Goal: Check status

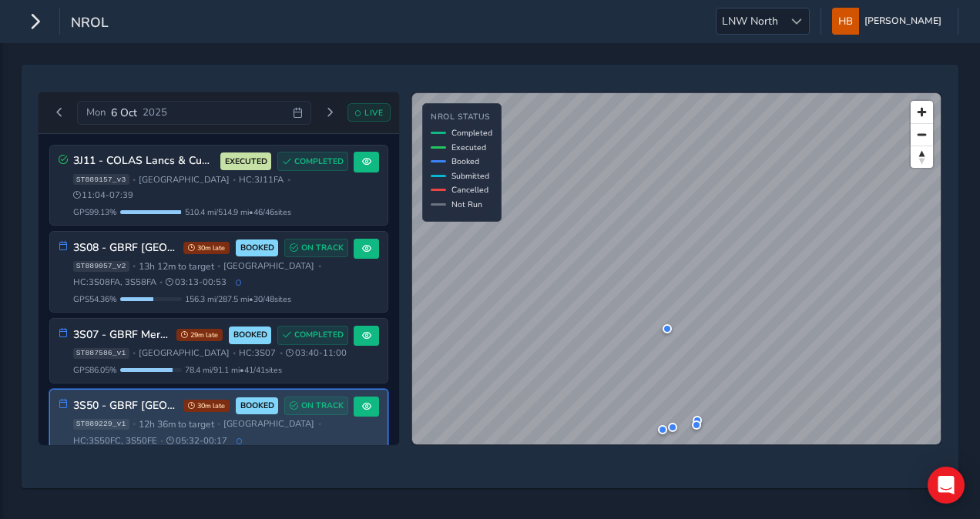
scroll to position [299, 0]
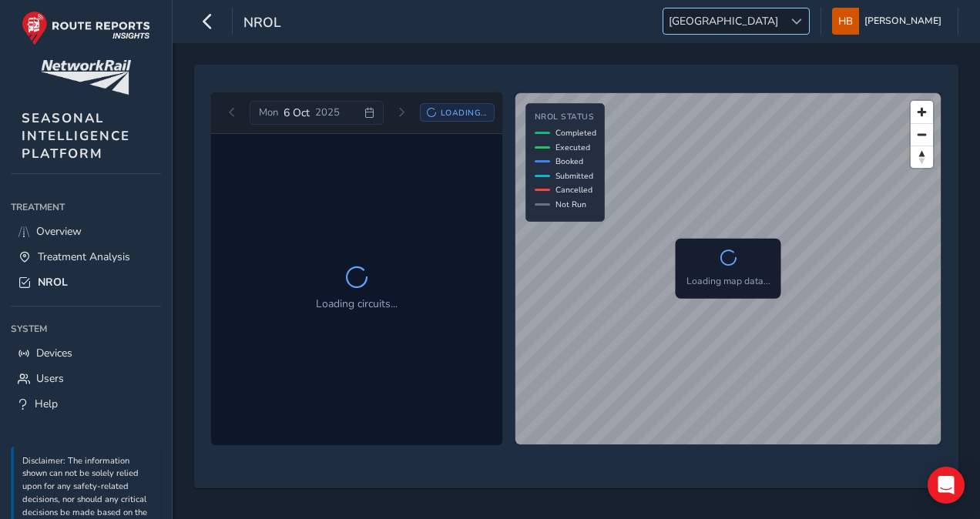
click at [761, 28] on span "[GEOGRAPHIC_DATA]" at bounding box center [723, 20] width 120 height 25
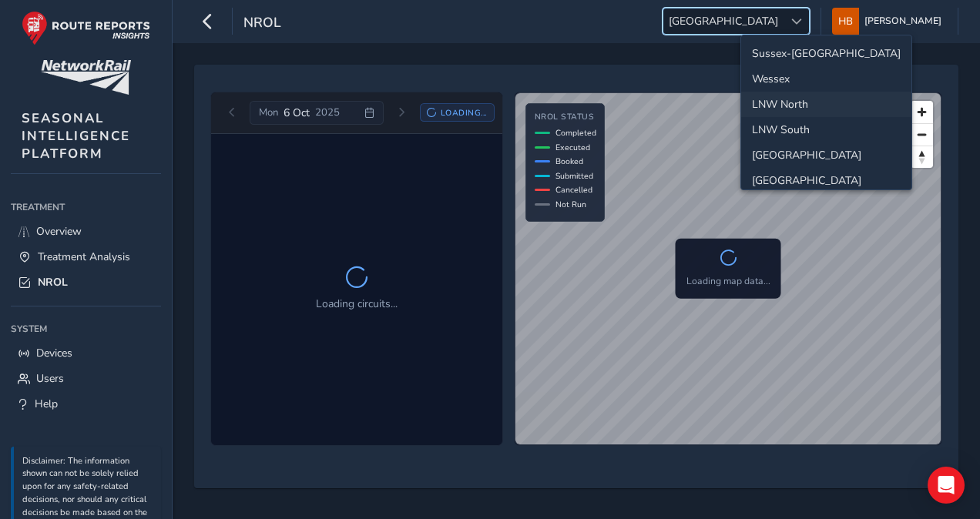
scroll to position [52, 0]
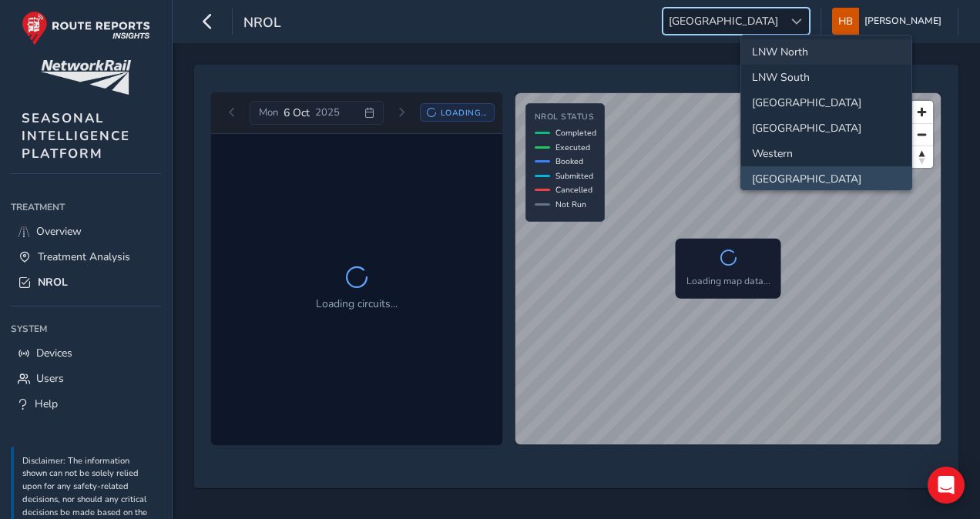
click at [772, 42] on li "LNW North" at bounding box center [826, 51] width 170 height 25
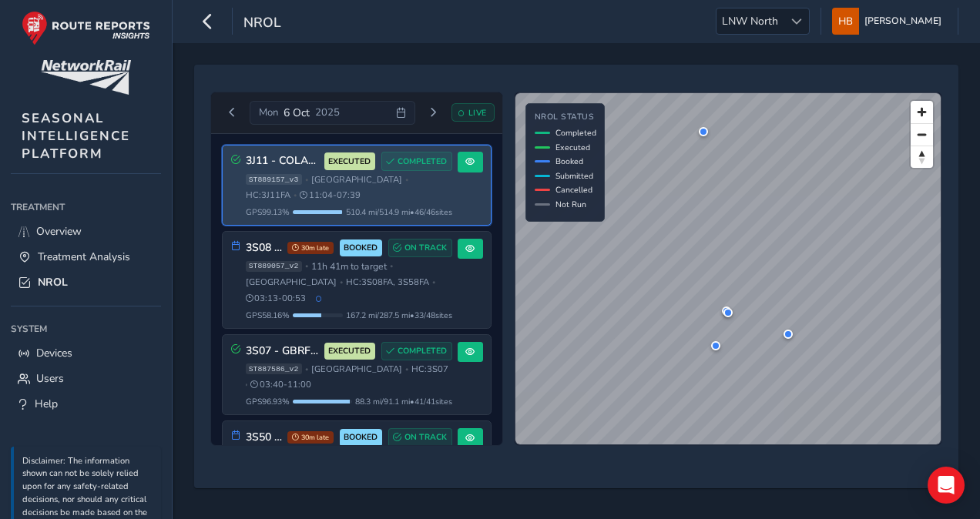
click at [375, 194] on div "ST889157_v3 • [GEOGRAPHIC_DATA] • HC: 3J11FA • 11:04 - 07:39" at bounding box center [349, 188] width 206 height 28
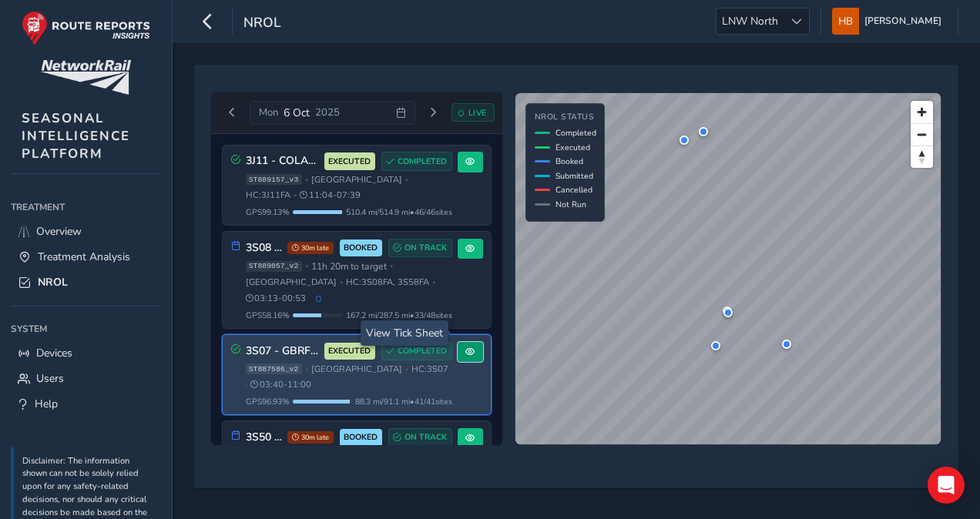
click at [466, 347] on span at bounding box center [469, 351] width 9 height 9
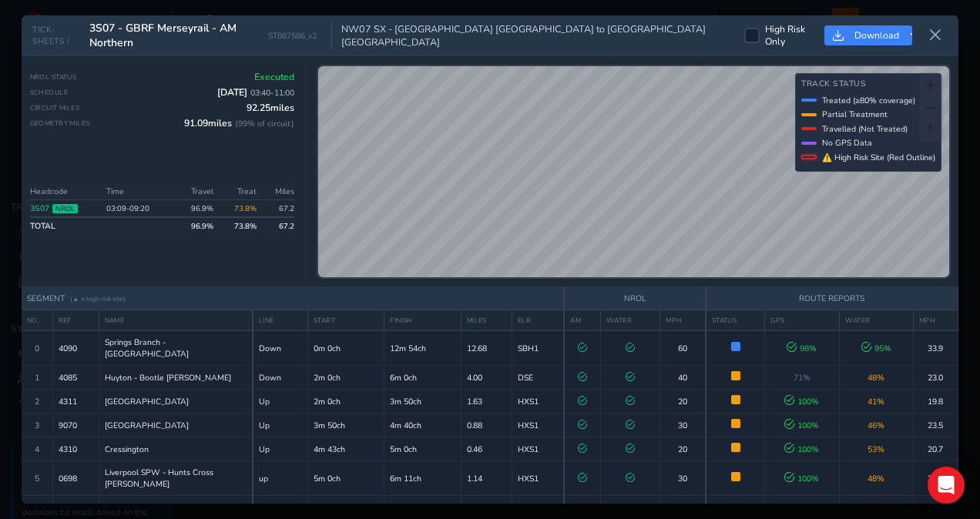
click at [938, 39] on icon at bounding box center [935, 36] width 14 height 14
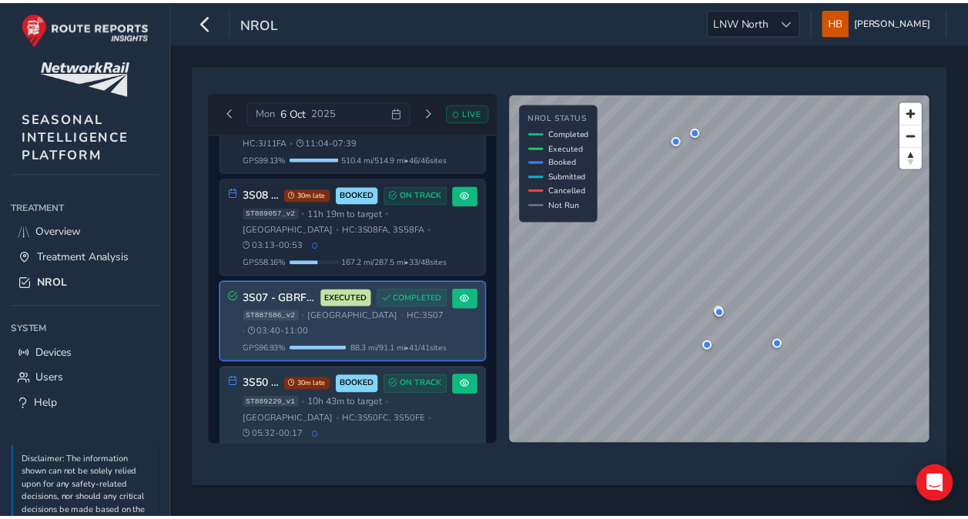
scroll to position [77, 0]
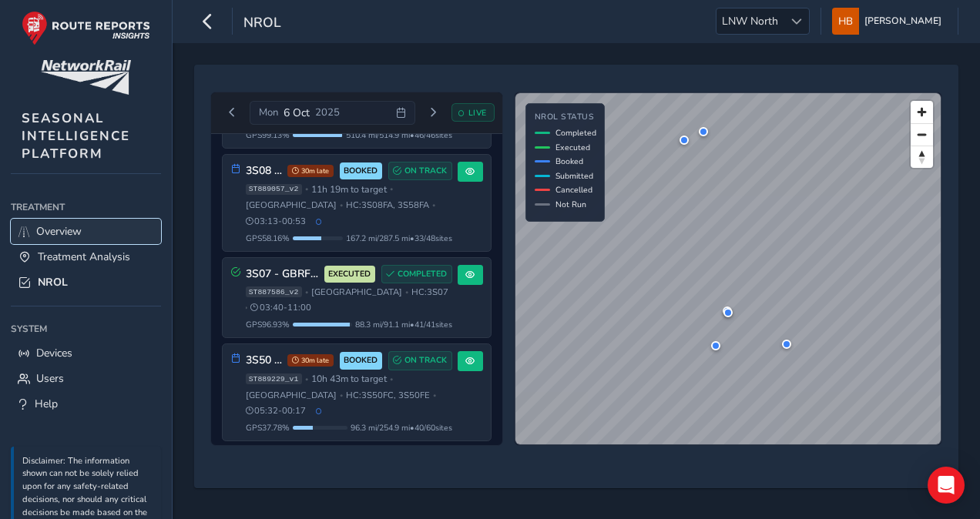
click at [74, 228] on span "Overview" at bounding box center [58, 231] width 45 height 15
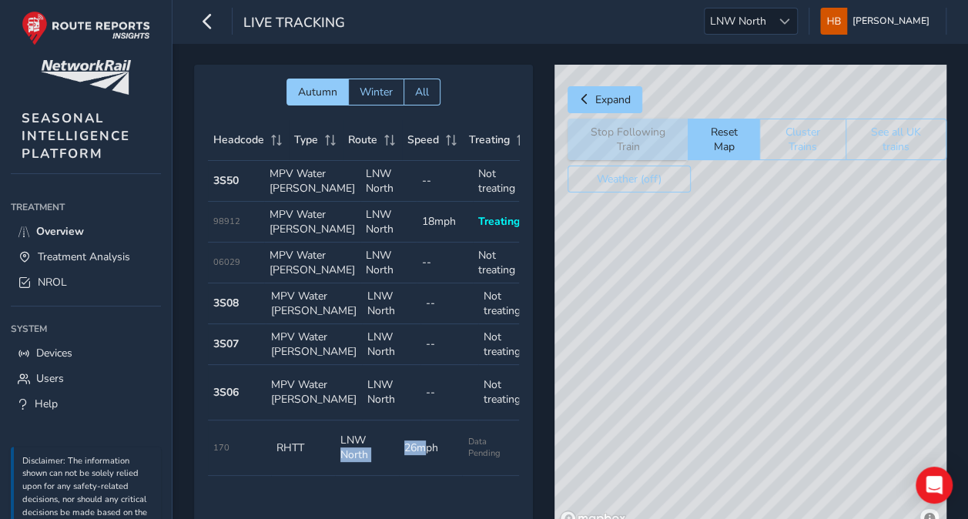
scroll to position [43, 0]
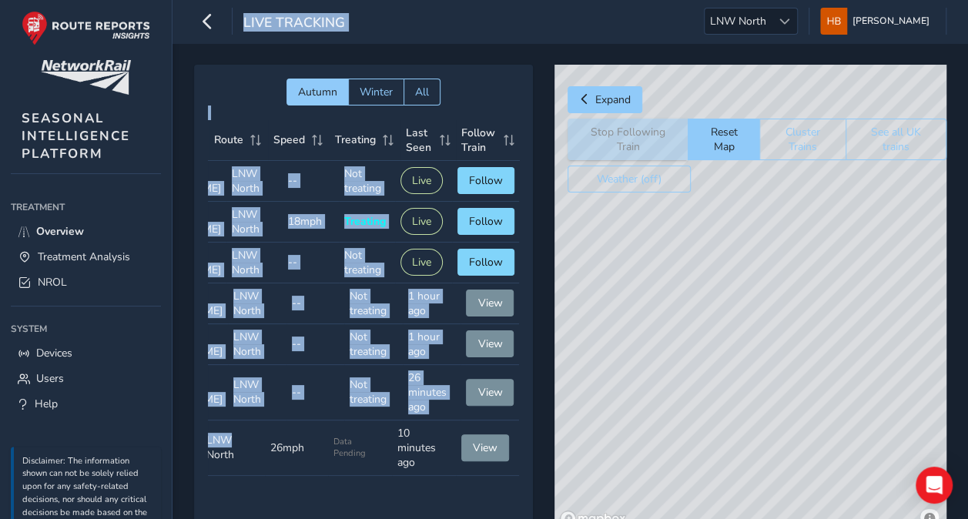
drag, startPoint x: 361, startPoint y: 495, endPoint x: 547, endPoint y: 505, distance: 186.7
click at [547, 505] on div "Autumn Winter All Headcode Type Route Speed Treating Last Seen Follow Train Hea…" at bounding box center [570, 309] width 753 height 489
click at [458, 194] on button "Follow" at bounding box center [486, 180] width 57 height 27
click at [476, 270] on span "Follow" at bounding box center [486, 262] width 34 height 15
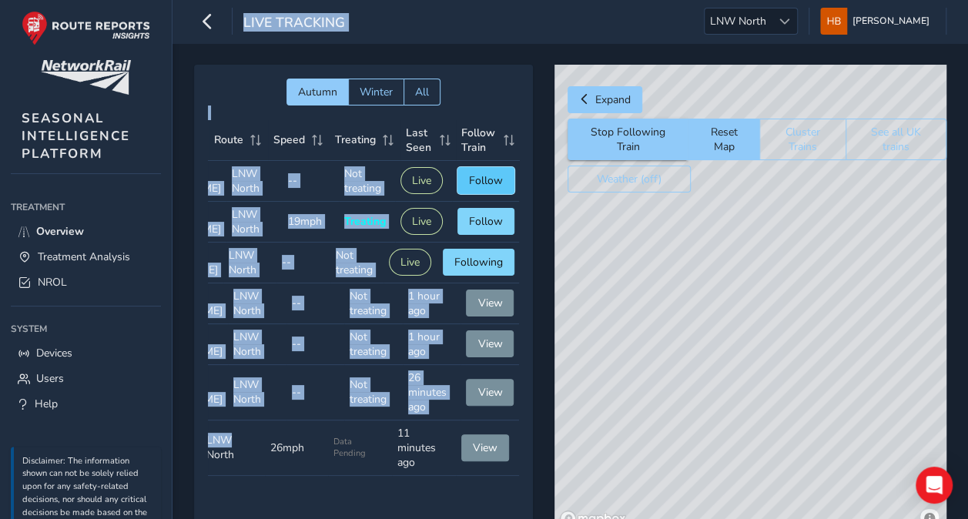
click at [492, 183] on button "Follow" at bounding box center [486, 180] width 57 height 27
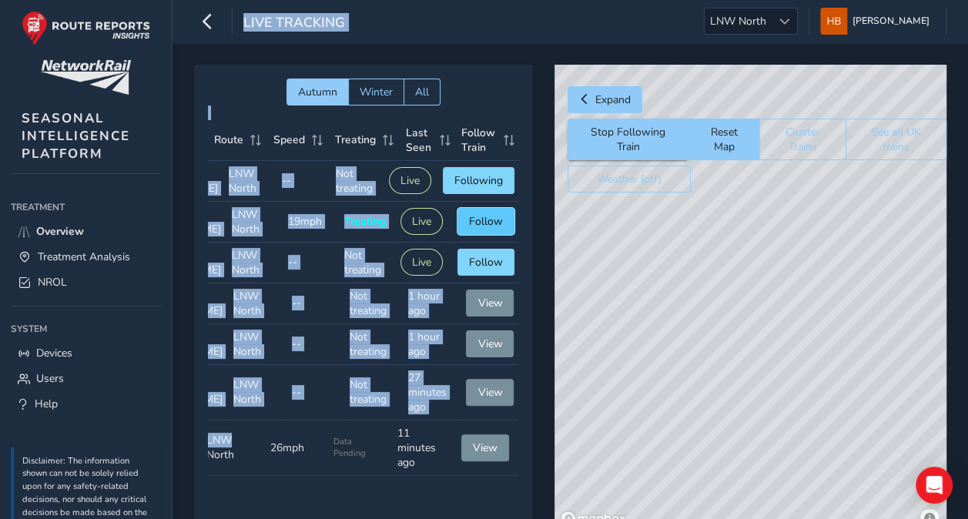
click at [484, 229] on span "Follow" at bounding box center [486, 221] width 34 height 15
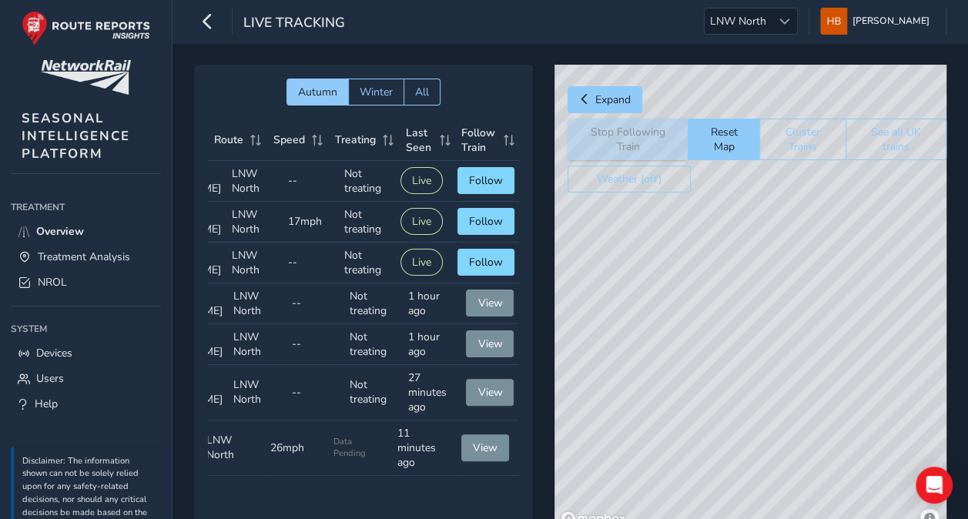
click at [283, 234] on td "Speed 17mph" at bounding box center [311, 222] width 56 height 41
drag, startPoint x: 718, startPoint y: 425, endPoint x: 752, endPoint y: 163, distance: 264.1
click at [752, 163] on div "Expand Stop Following Train Reset Map Cluster Trains See all UK trains Weather …" at bounding box center [751, 299] width 392 height 468
click at [723, 276] on div "© Mapbox © OpenStreetMap Improve this map | © Mapbox © OpenStreetMap Improve th…" at bounding box center [751, 299] width 392 height 468
drag, startPoint x: 803, startPoint y: 359, endPoint x: 636, endPoint y: 351, distance: 167.4
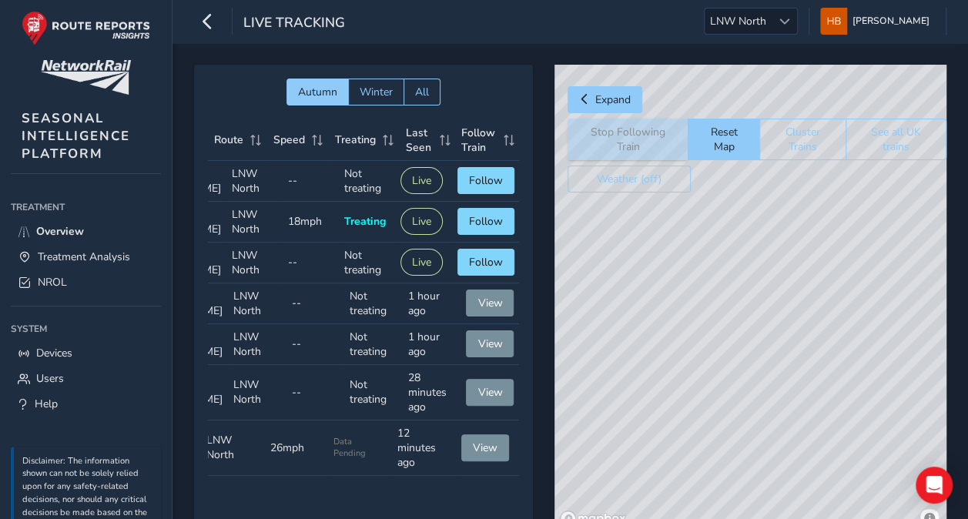
click at [747, 374] on div "© Mapbox © OpenStreetMap Improve this map | © Mapbox © OpenStreetMap Improve th…" at bounding box center [751, 299] width 392 height 468
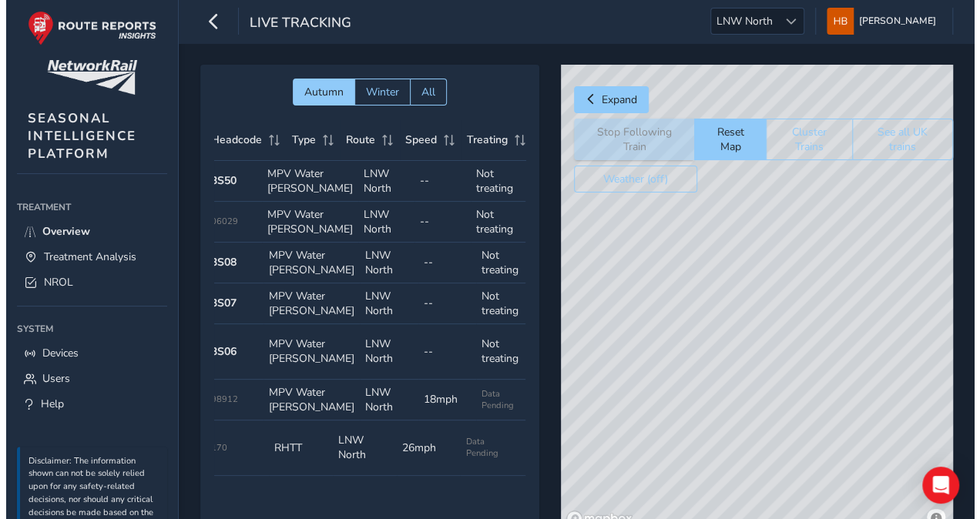
scroll to position [0, 0]
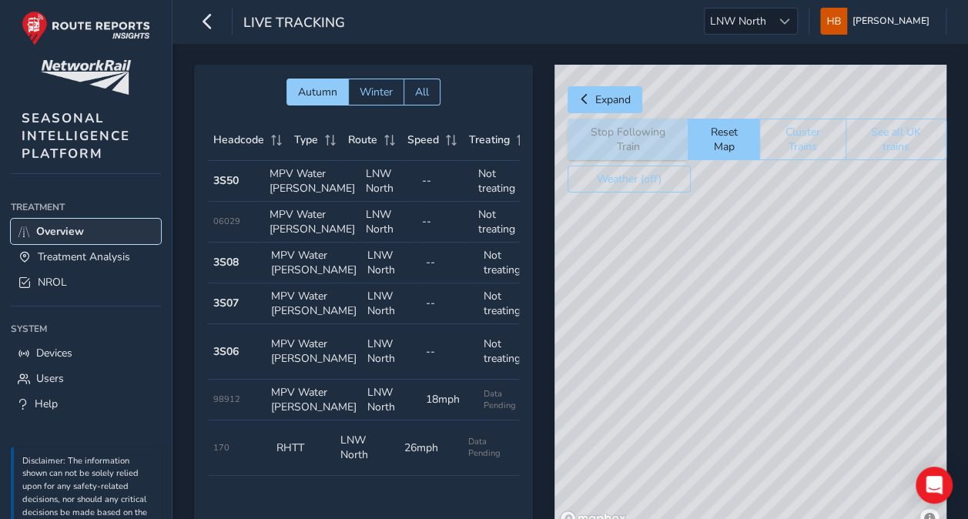
click at [68, 231] on span "Overview" at bounding box center [60, 231] width 48 height 15
click at [69, 270] on link "NROL" at bounding box center [86, 282] width 150 height 25
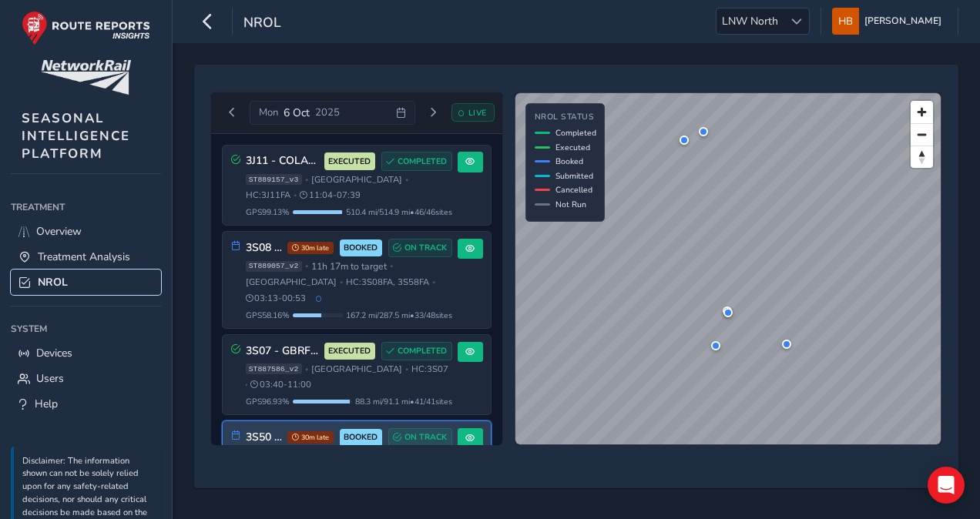
scroll to position [77, 0]
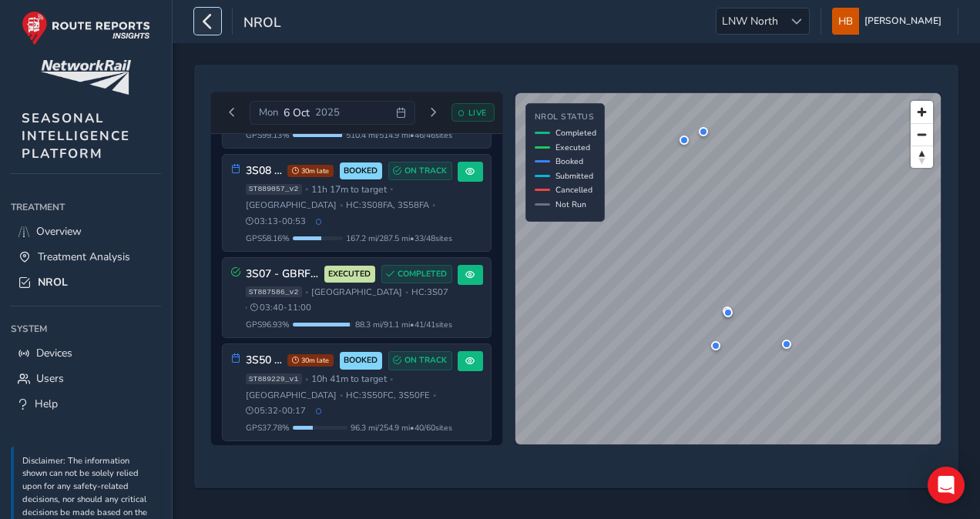
click at [218, 22] on button "button" at bounding box center [207, 21] width 27 height 27
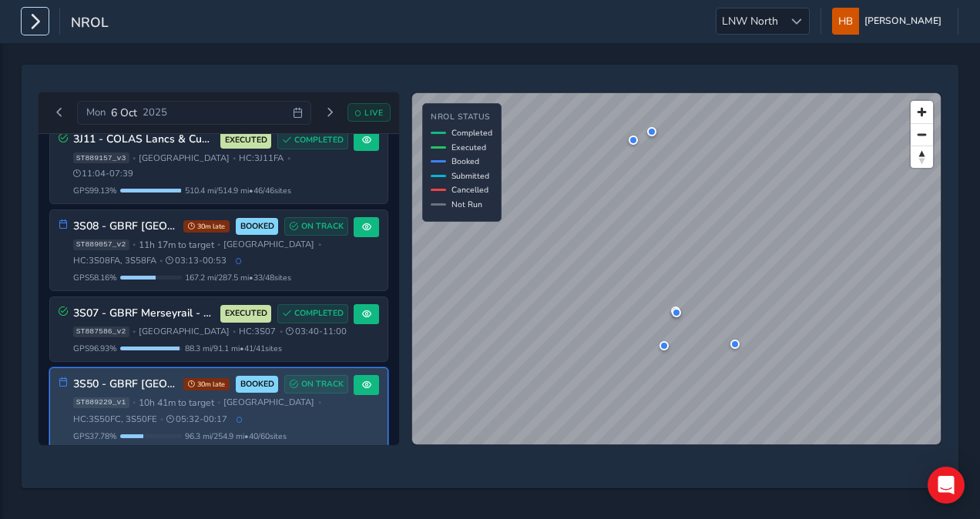
scroll to position [0, 0]
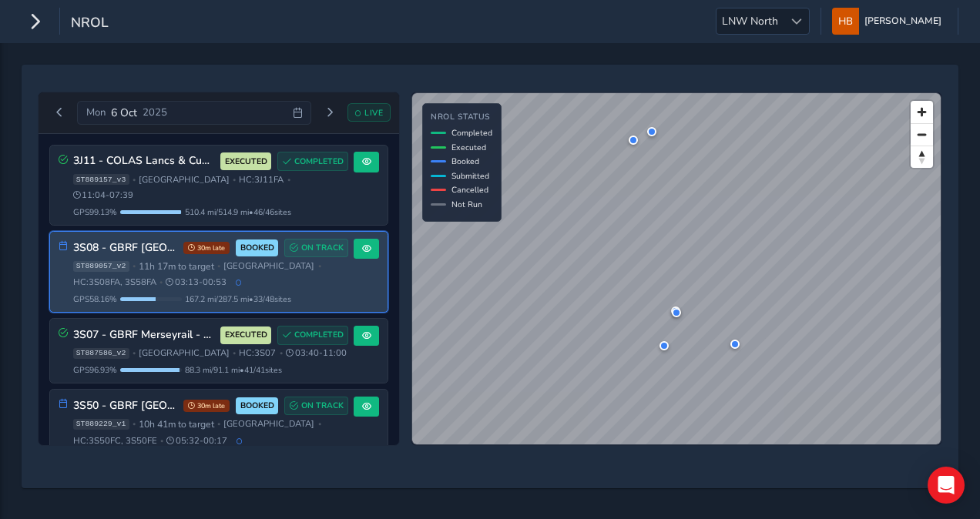
click at [171, 277] on span "03:13 - 00:53" at bounding box center [196, 283] width 61 height 12
click at [301, 274] on div "3S08 - GBRF Preston/[GEOGRAPHIC_DATA] North 30m late BOOKED ON TRACK ST889057_v…" at bounding box center [211, 272] width 276 height 67
